Goal: Information Seeking & Learning: Learn about a topic

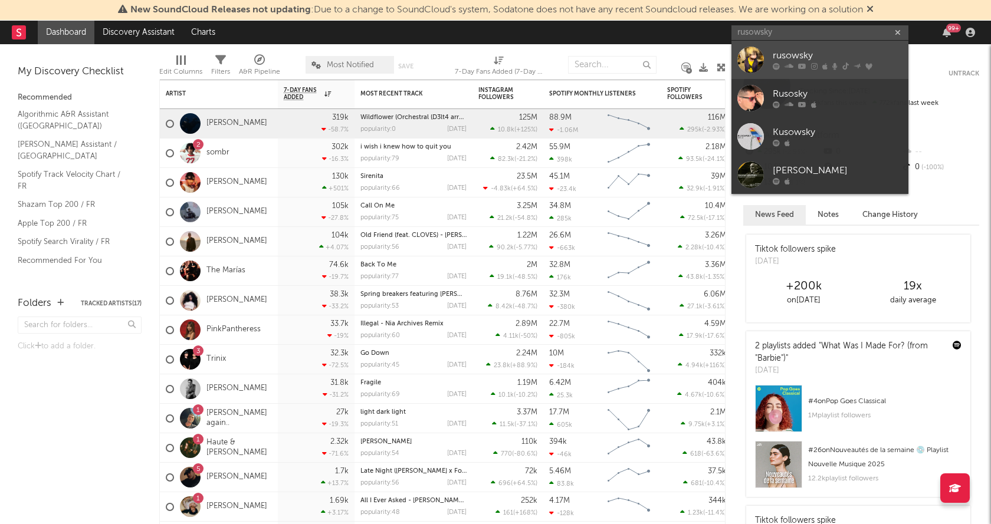
type input "rusowsky"
click at [806, 60] on div "rusowsky" at bounding box center [838, 56] width 130 height 14
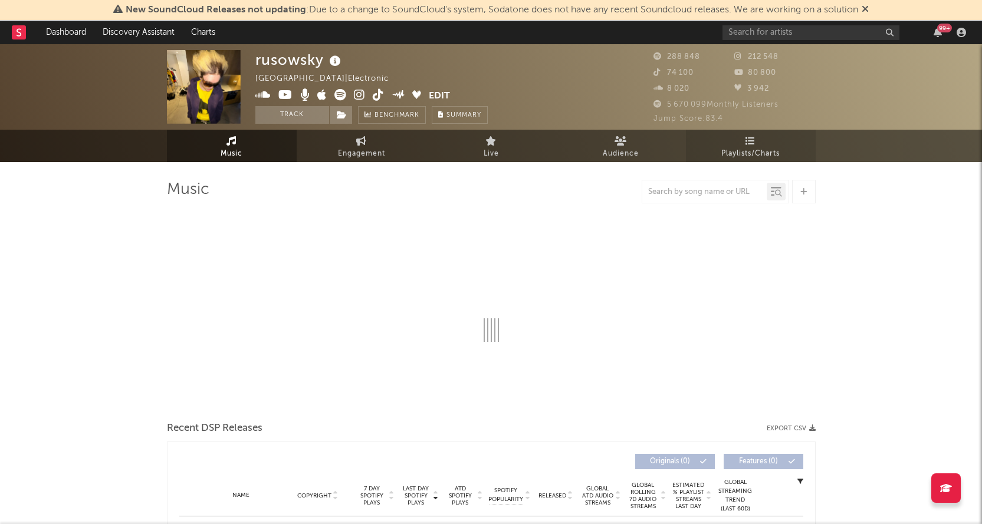
click at [742, 152] on span "Playlists/Charts" at bounding box center [750, 154] width 58 height 14
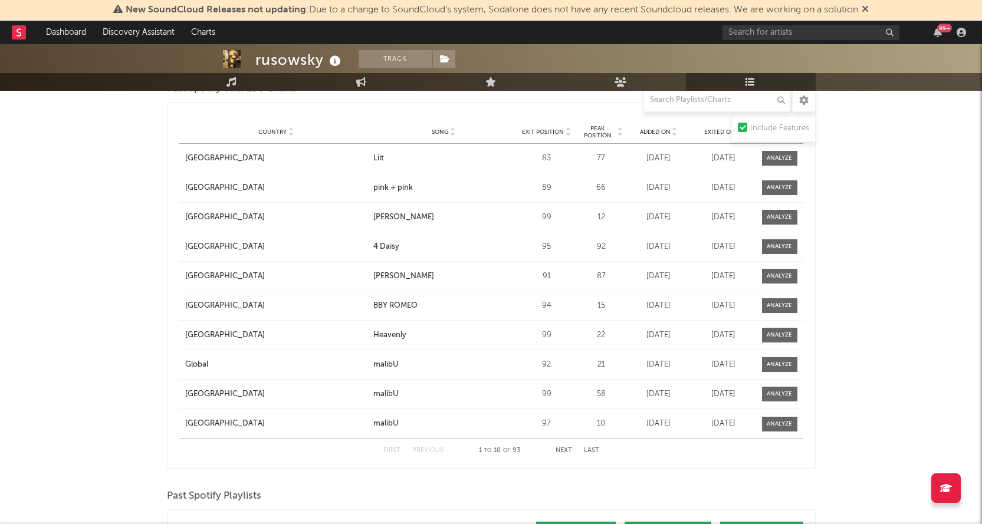
scroll to position [1867, 0]
click at [268, 132] on span "Country" at bounding box center [272, 131] width 28 height 7
click at [567, 452] on button "Next" at bounding box center [563, 450] width 17 height 6
